Goal: Ask a question

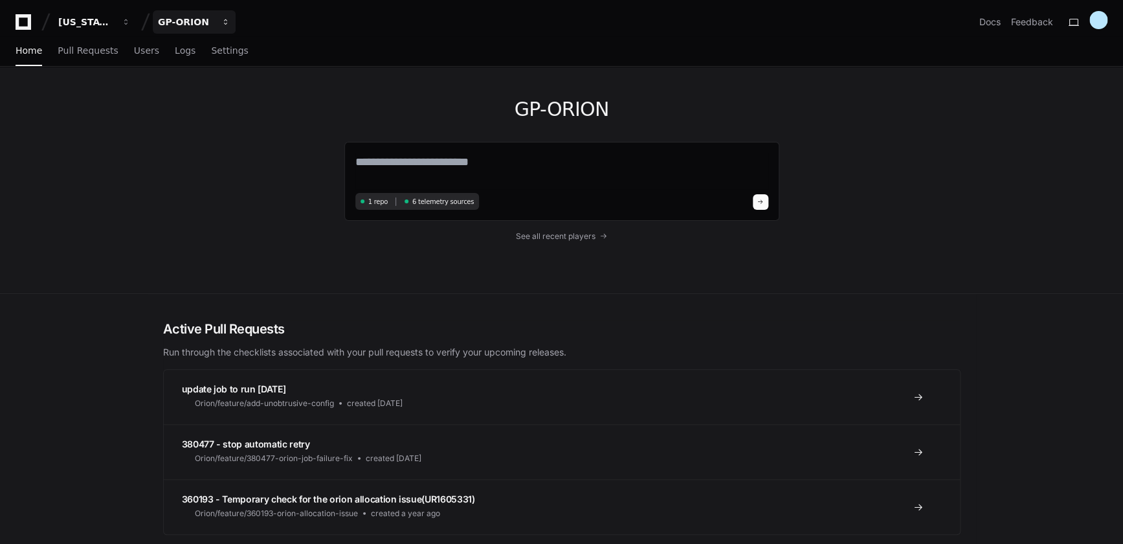
click at [114, 22] on div "GP-ORION" at bounding box center [86, 22] width 56 height 13
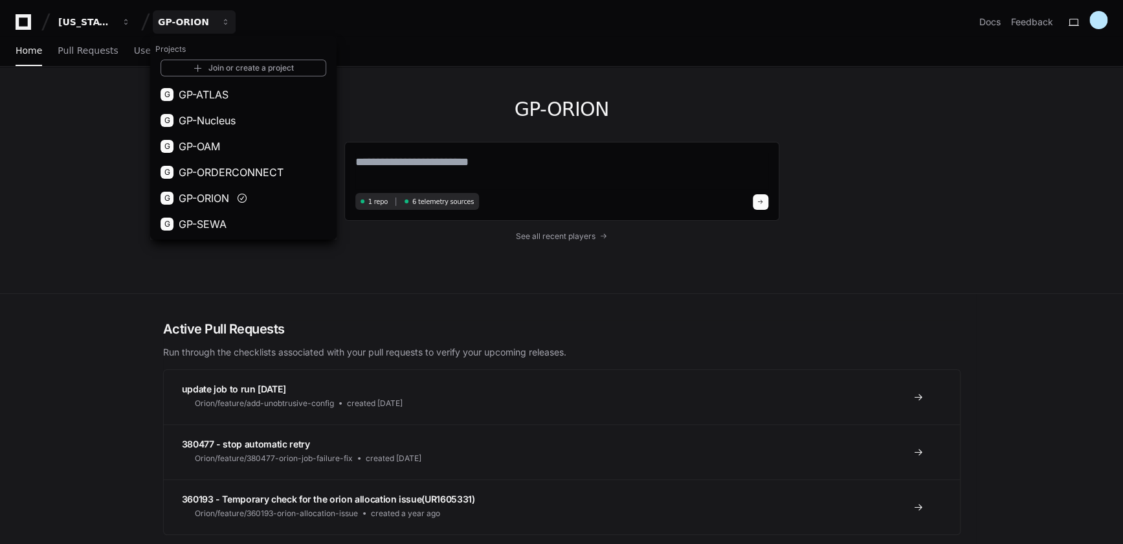
click at [221, 168] on span "GP-ORDERCONNECT" at bounding box center [231, 172] width 105 height 16
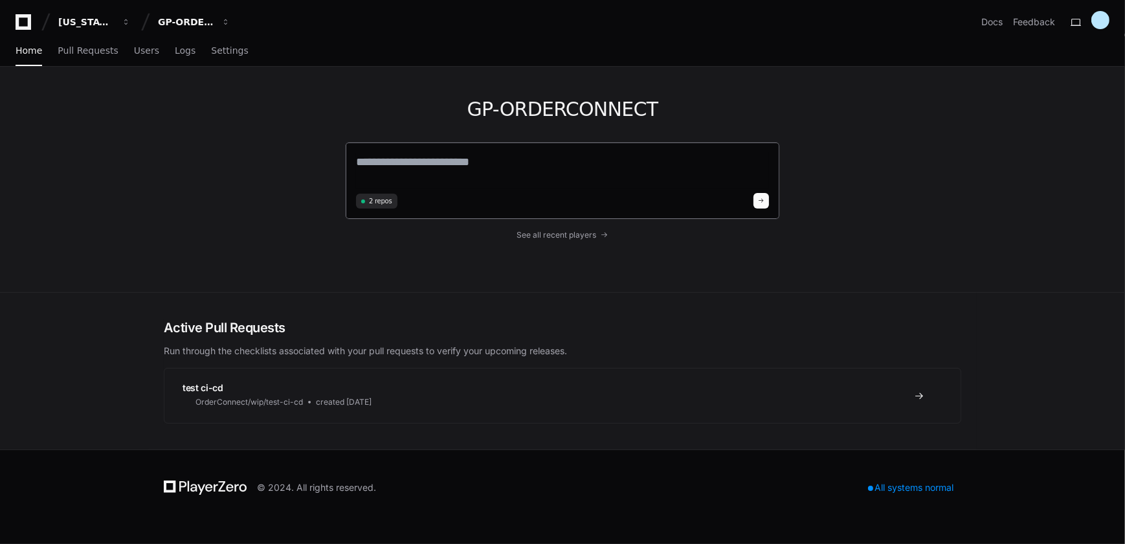
click at [377, 201] on span "2 repos" at bounding box center [380, 201] width 23 height 10
click at [225, 49] on span "Settings" at bounding box center [229, 51] width 37 height 8
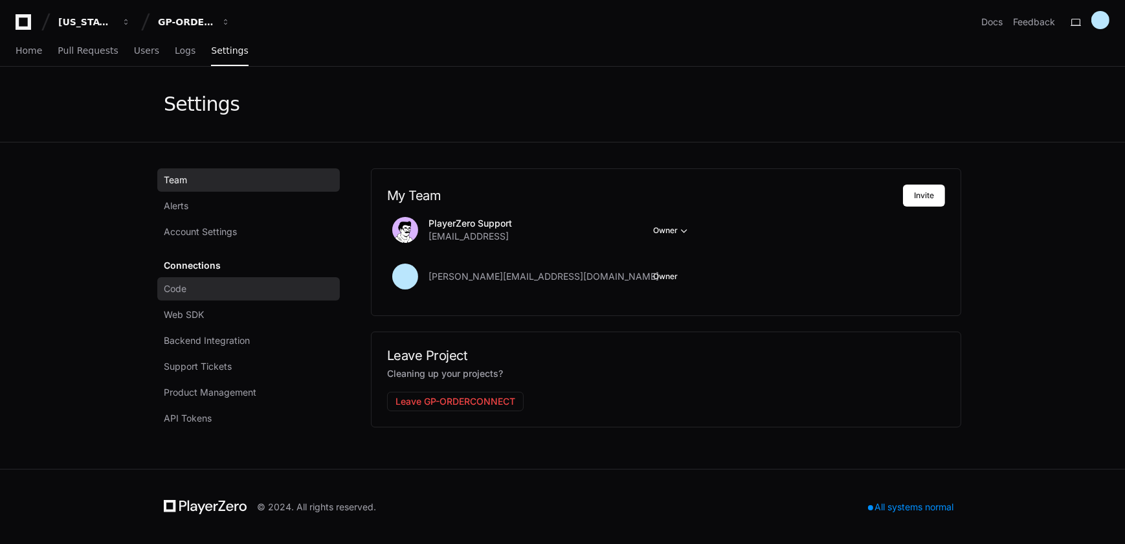
click at [200, 289] on link "Code" at bounding box center [248, 288] width 182 height 23
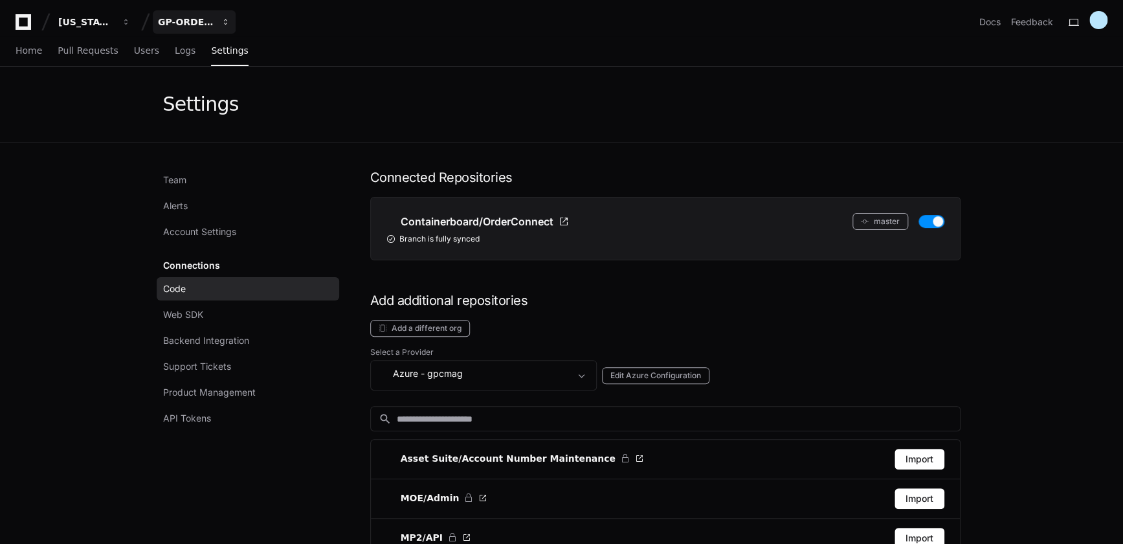
click at [114, 25] on div "GP-ORDERCONNECT" at bounding box center [86, 22] width 56 height 13
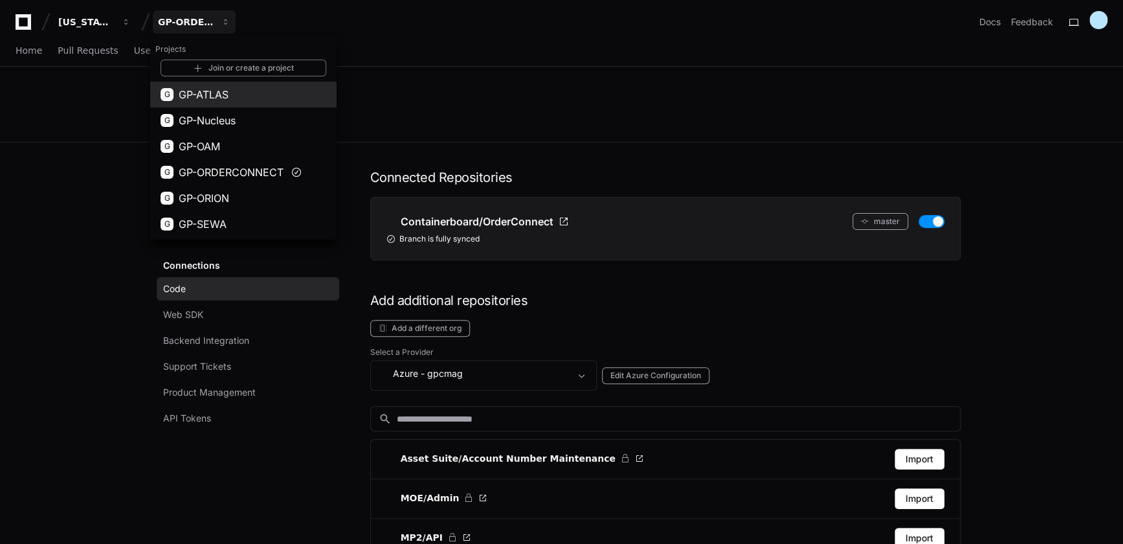
click at [209, 99] on span "GP-ATLAS" at bounding box center [204, 95] width 50 height 16
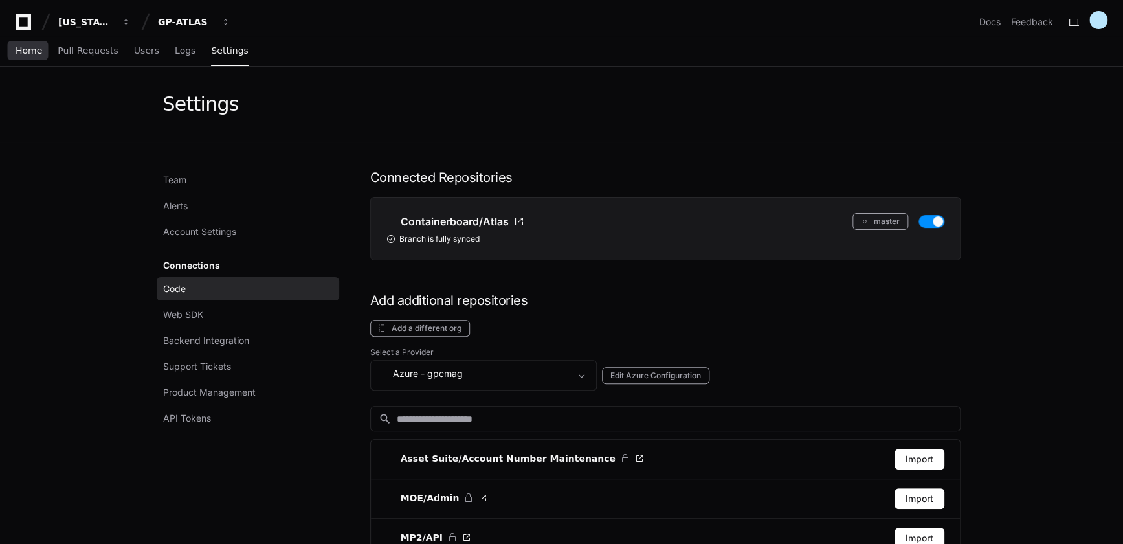
click at [36, 52] on span "Home" at bounding box center [29, 51] width 27 height 8
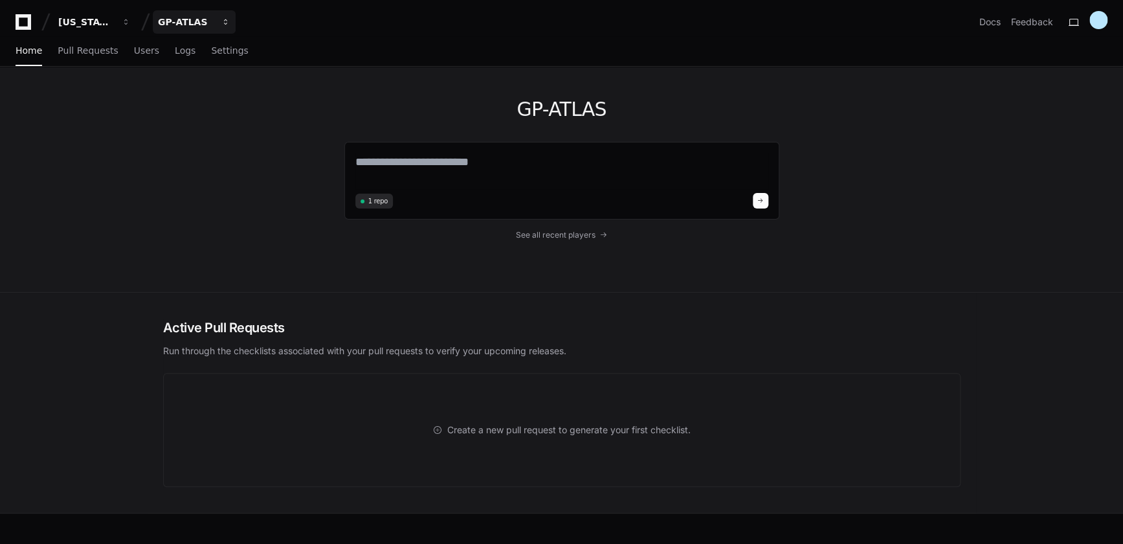
click at [114, 21] on div "GP-ATLAS" at bounding box center [86, 22] width 56 height 13
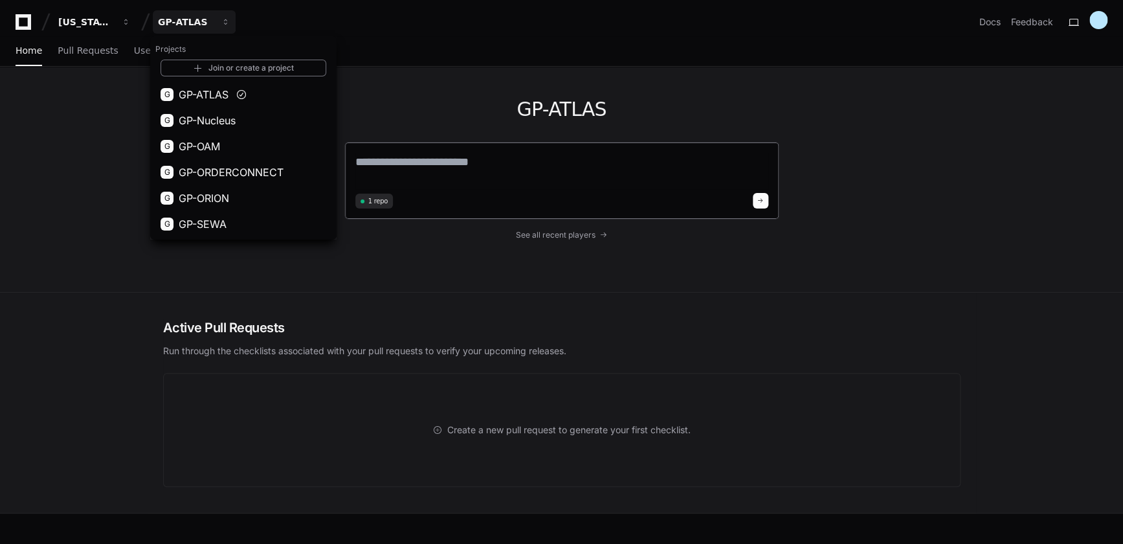
click at [498, 170] on textarea at bounding box center [561, 171] width 413 height 36
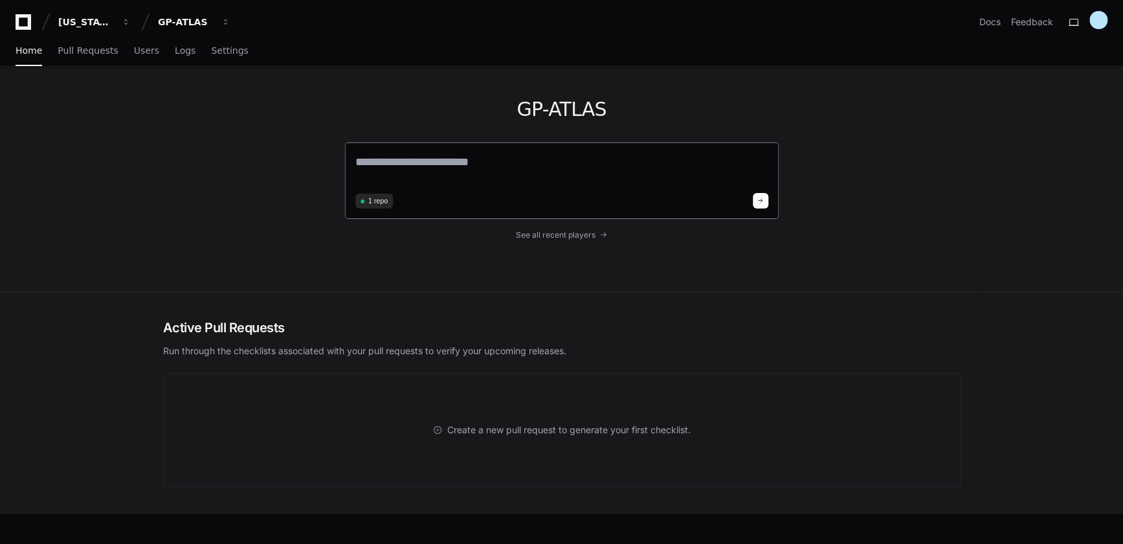
type textarea "*"
type textarea "**********"
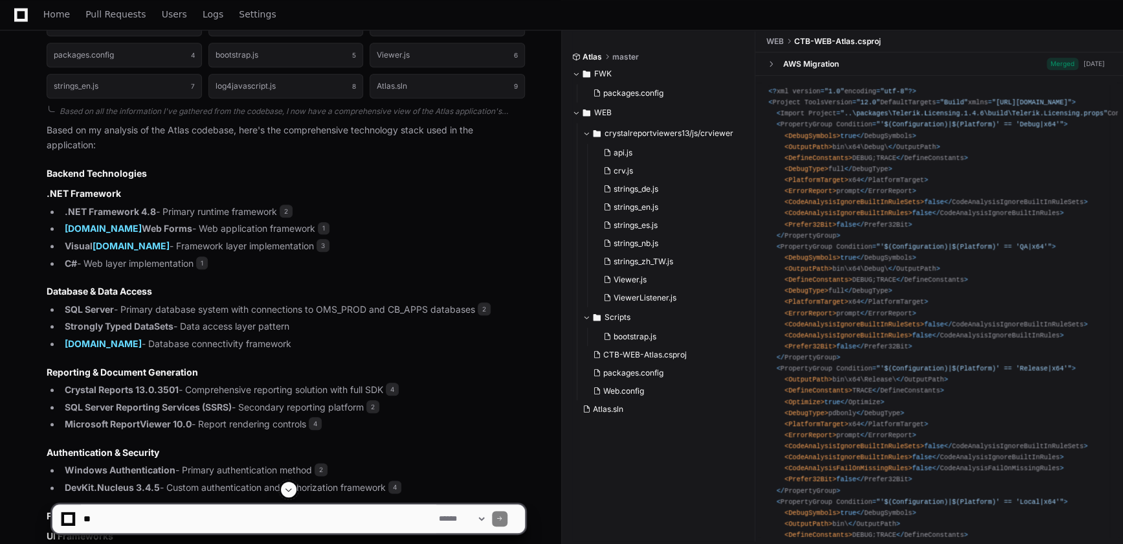
scroll to position [504, 0]
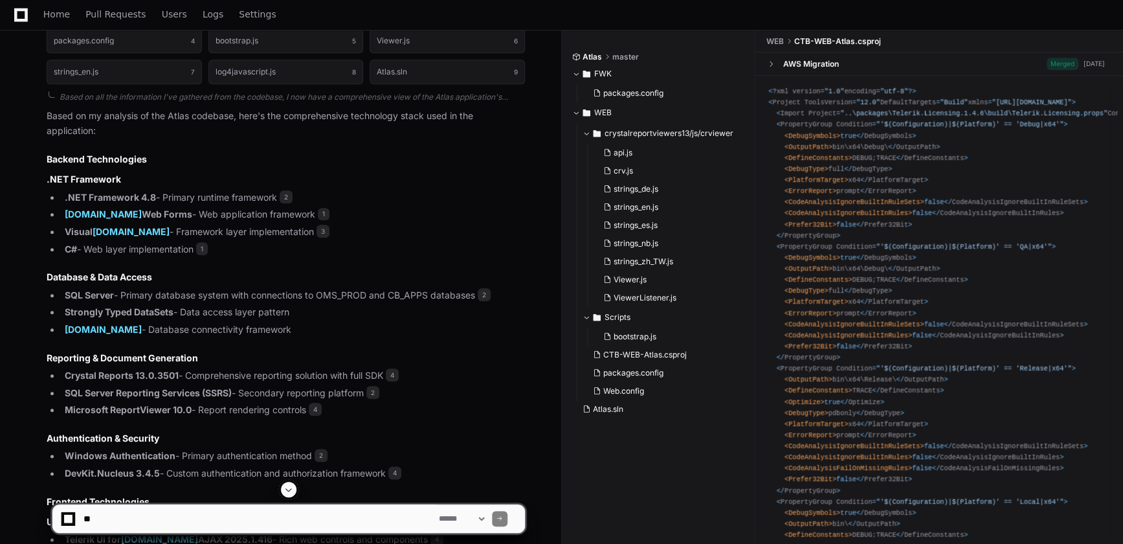
click at [388, 183] on h3 ".NET Framework" at bounding box center [286, 179] width 478 height 13
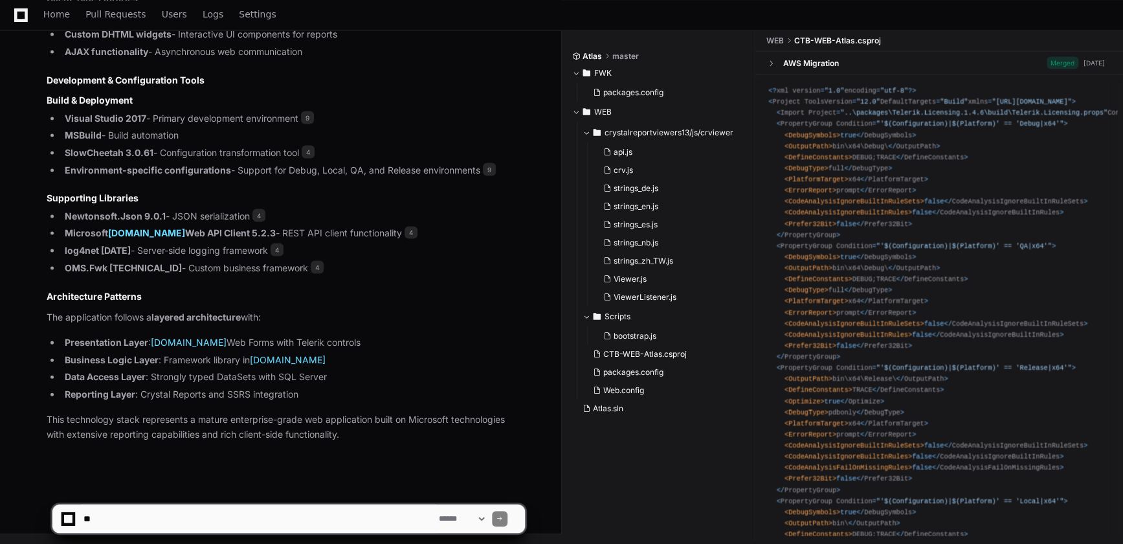
scroll to position [1211, 0]
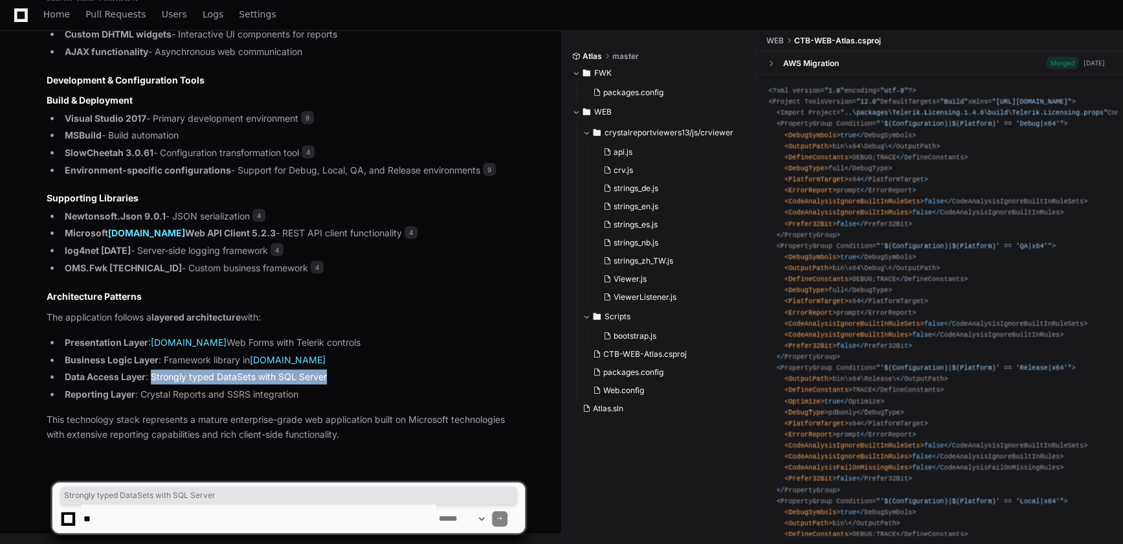
drag, startPoint x: 152, startPoint y: 375, endPoint x: 335, endPoint y: 373, distance: 182.5
click at [335, 373] on li "Data Access Layer : Strongly typed DataSets with SQL Server" at bounding box center [293, 376] width 464 height 15
copy li "Strongly typed DataSets with SQL Server"
click at [233, 511] on textarea at bounding box center [258, 518] width 355 height 28
paste textarea "**********"
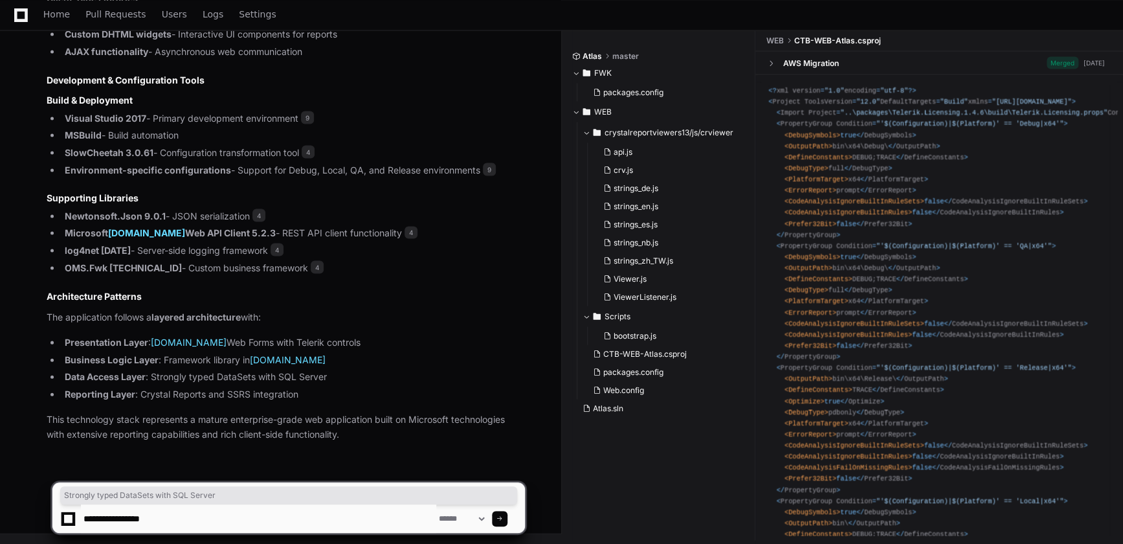
type textarea "**********"
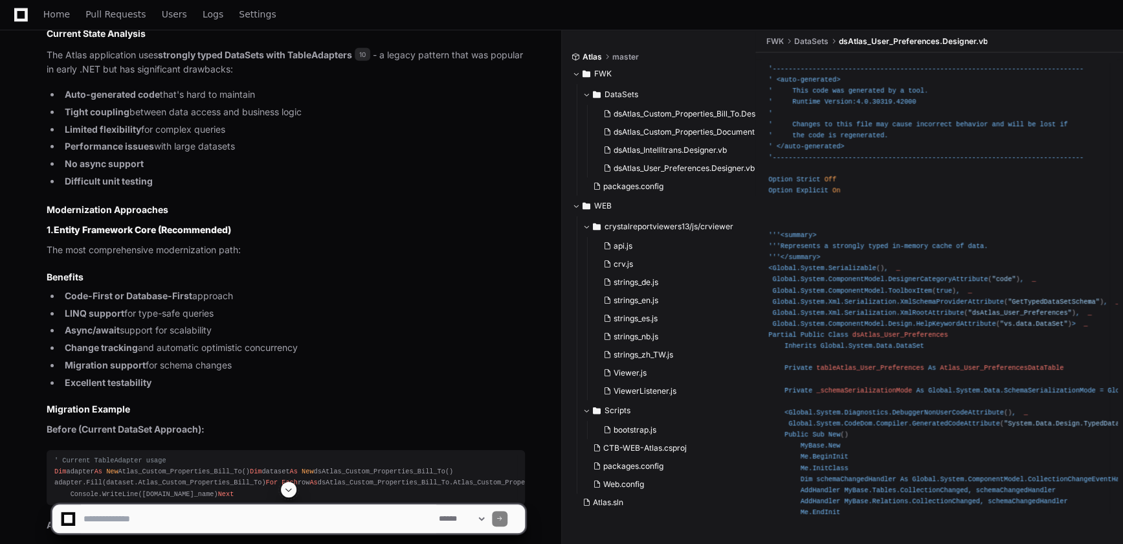
scroll to position [1859, 0]
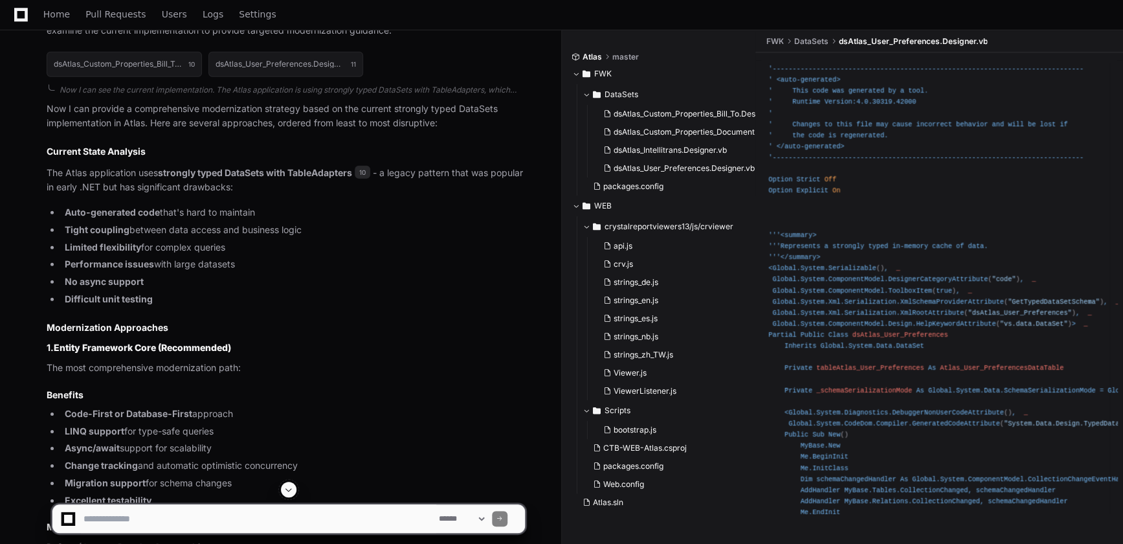
click at [357, 289] on li "No async support" at bounding box center [293, 281] width 464 height 15
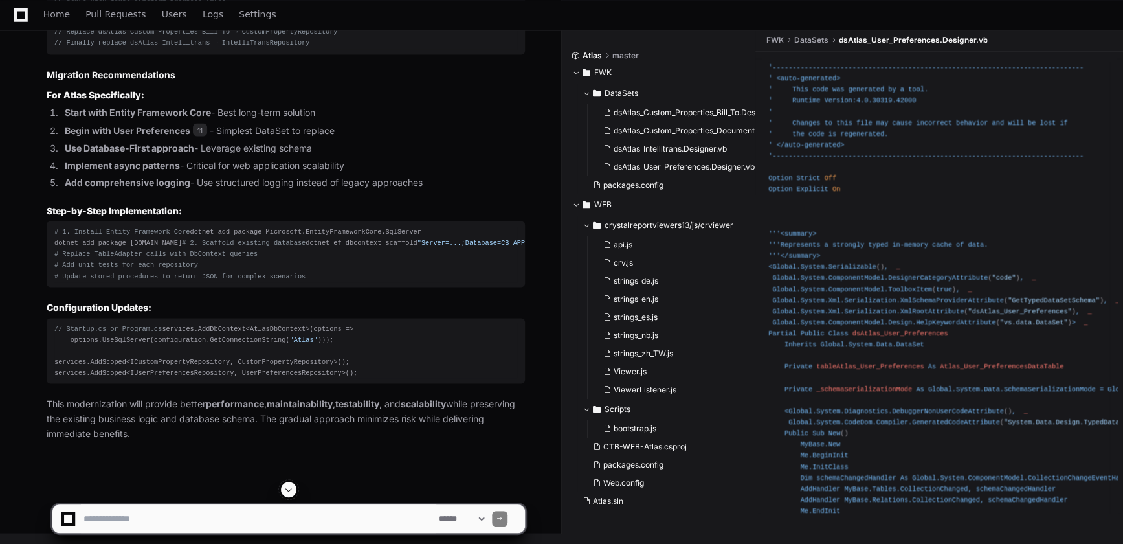
scroll to position [4533, 0]
